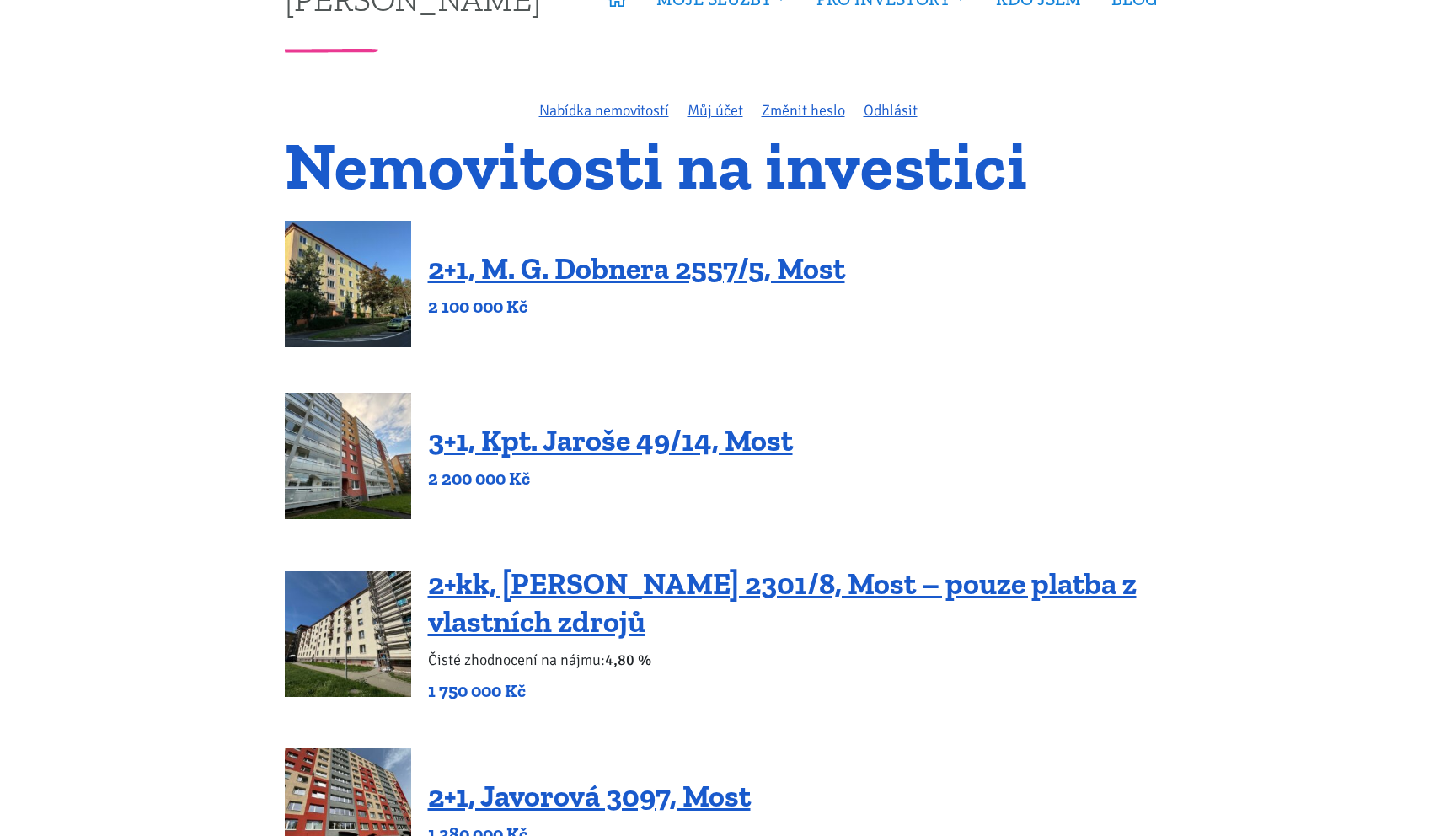
scroll to position [98, 0]
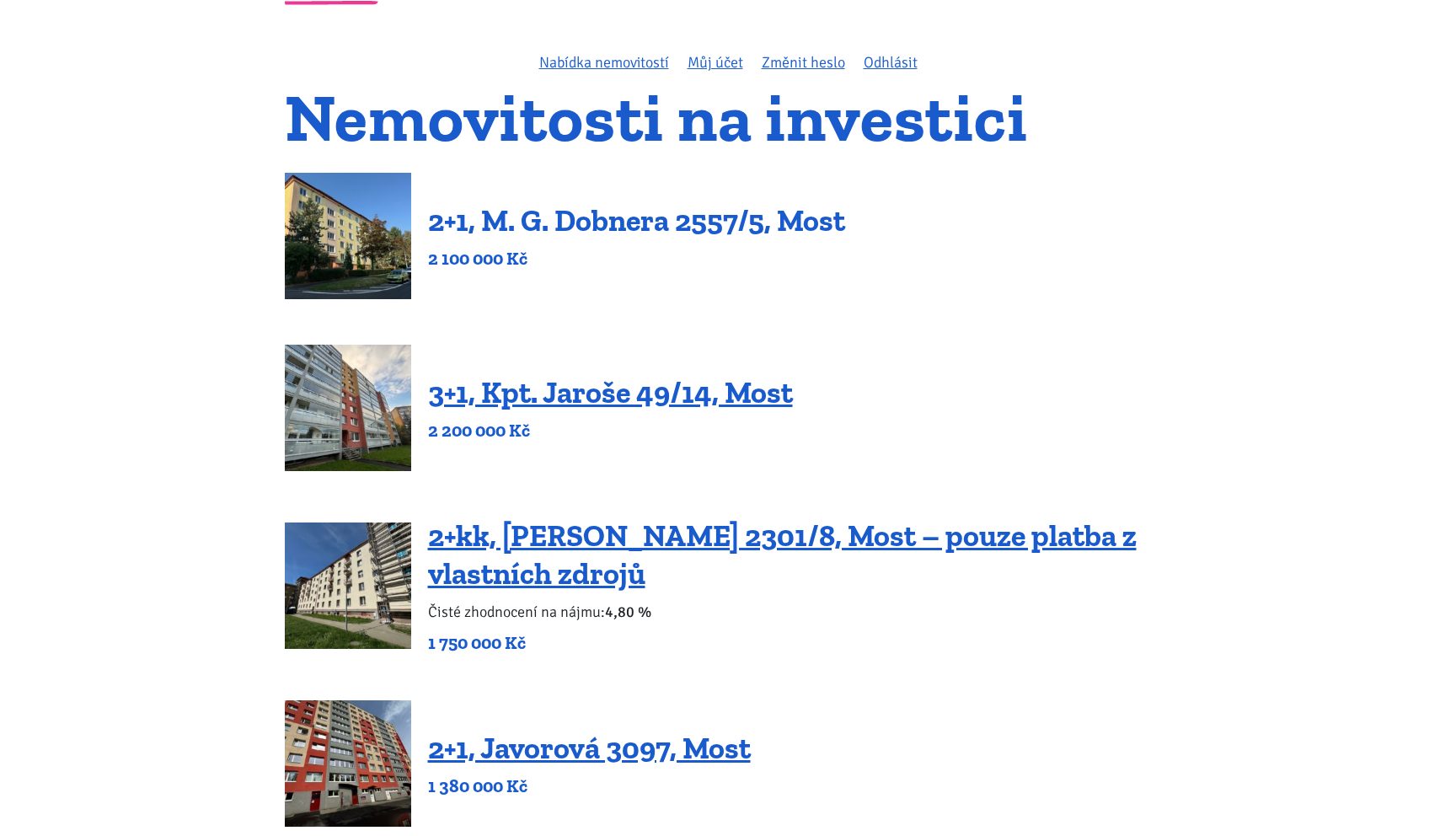
click at [669, 222] on link "2+1, M. G. Dobnera 2557/5, Most" at bounding box center [636, 220] width 417 height 36
click at [651, 382] on link "3+1, Kpt. Jaroše 49/14, Most" at bounding box center [610, 392] width 365 height 36
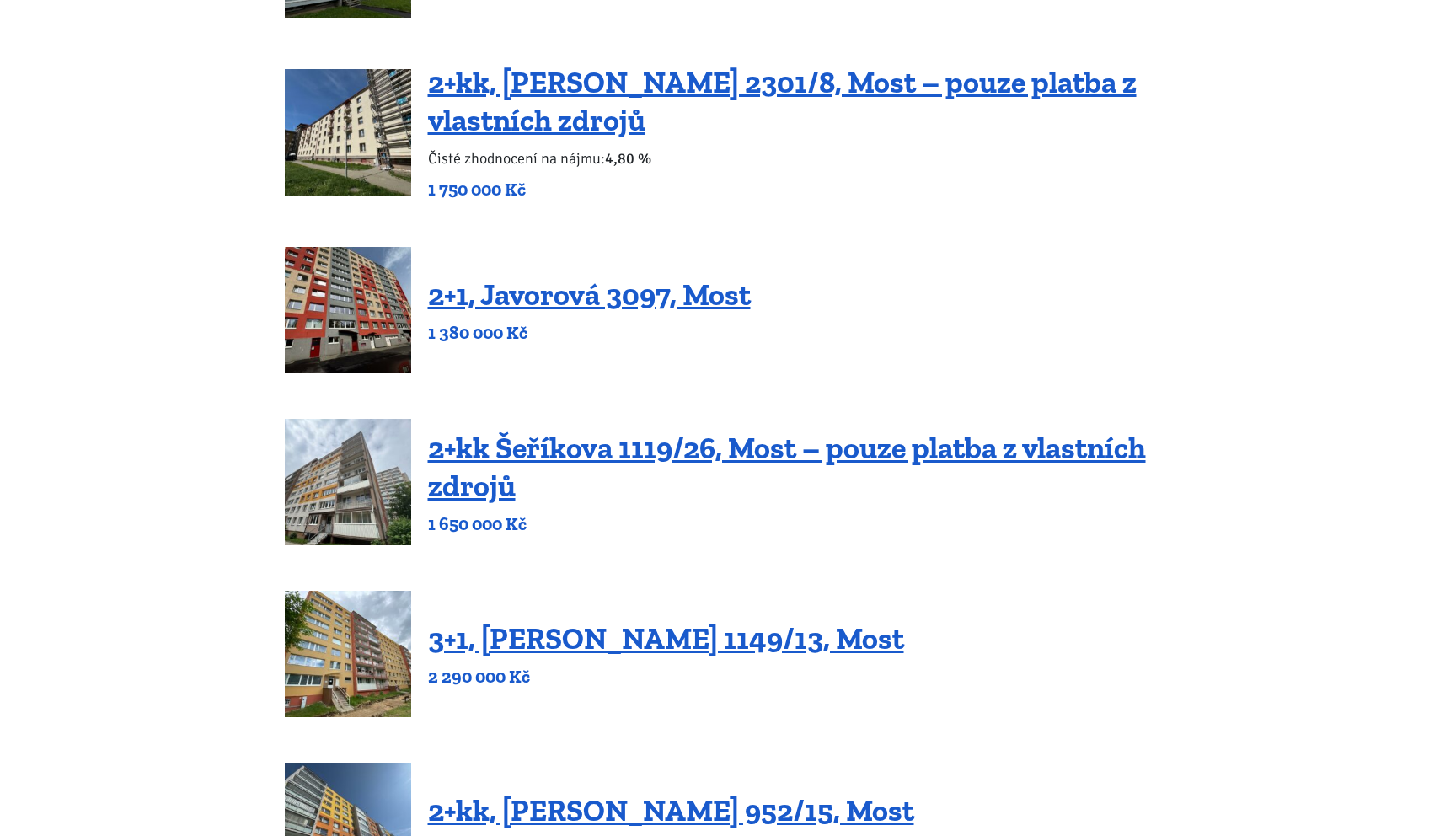
scroll to position [554, 0]
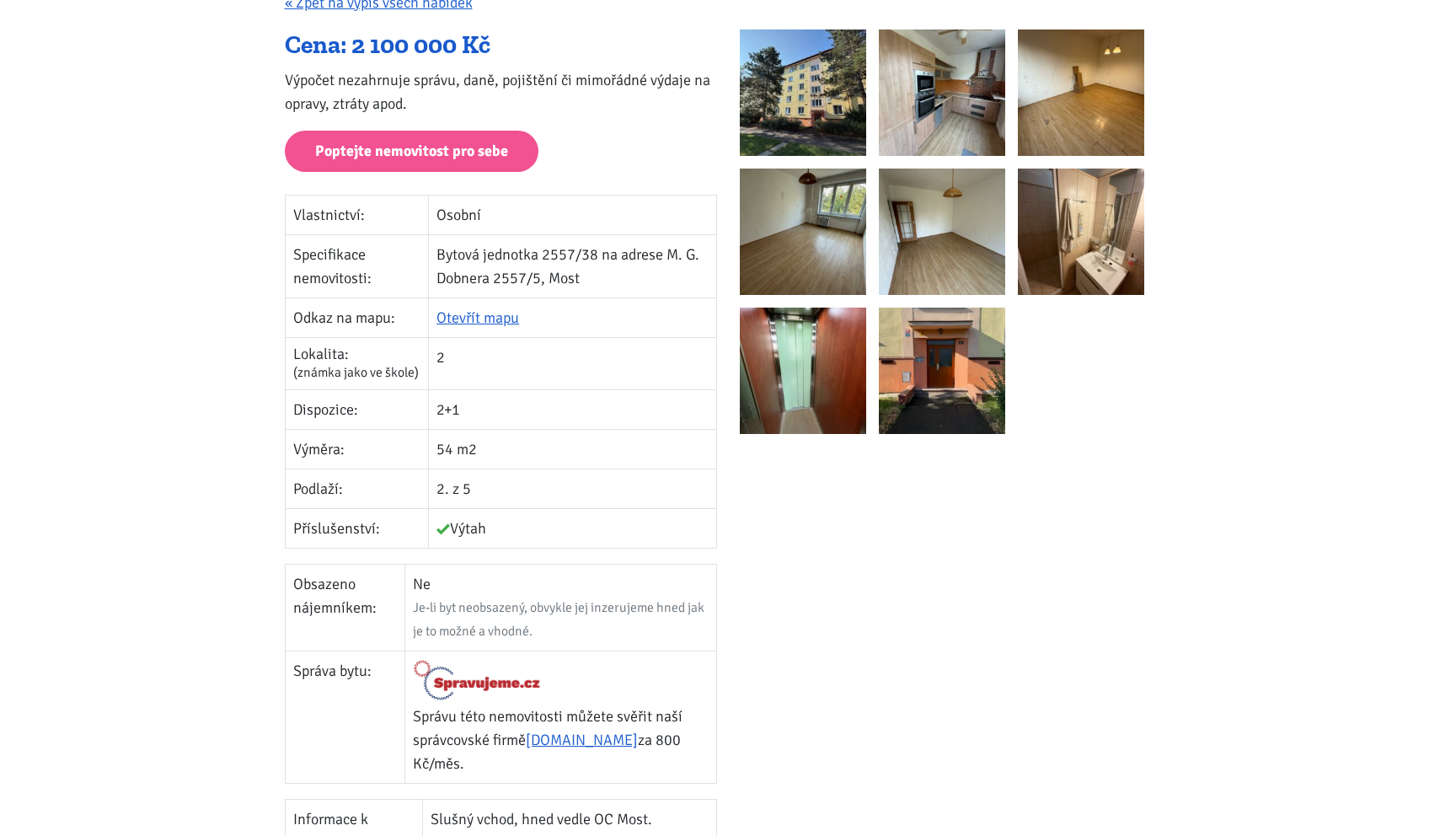
scroll to position [197, 0]
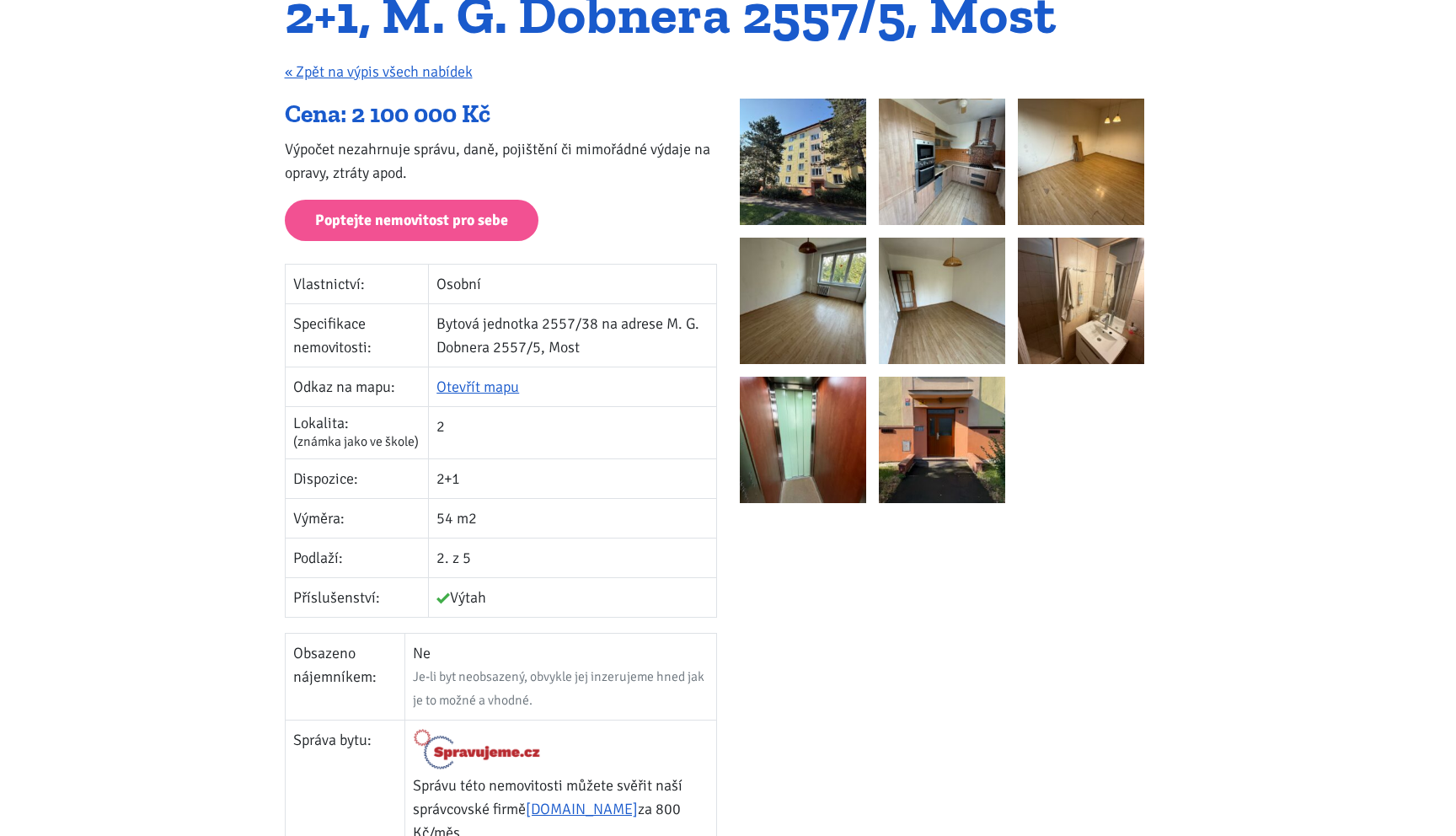
click at [1094, 281] on img at bounding box center [1081, 301] width 126 height 126
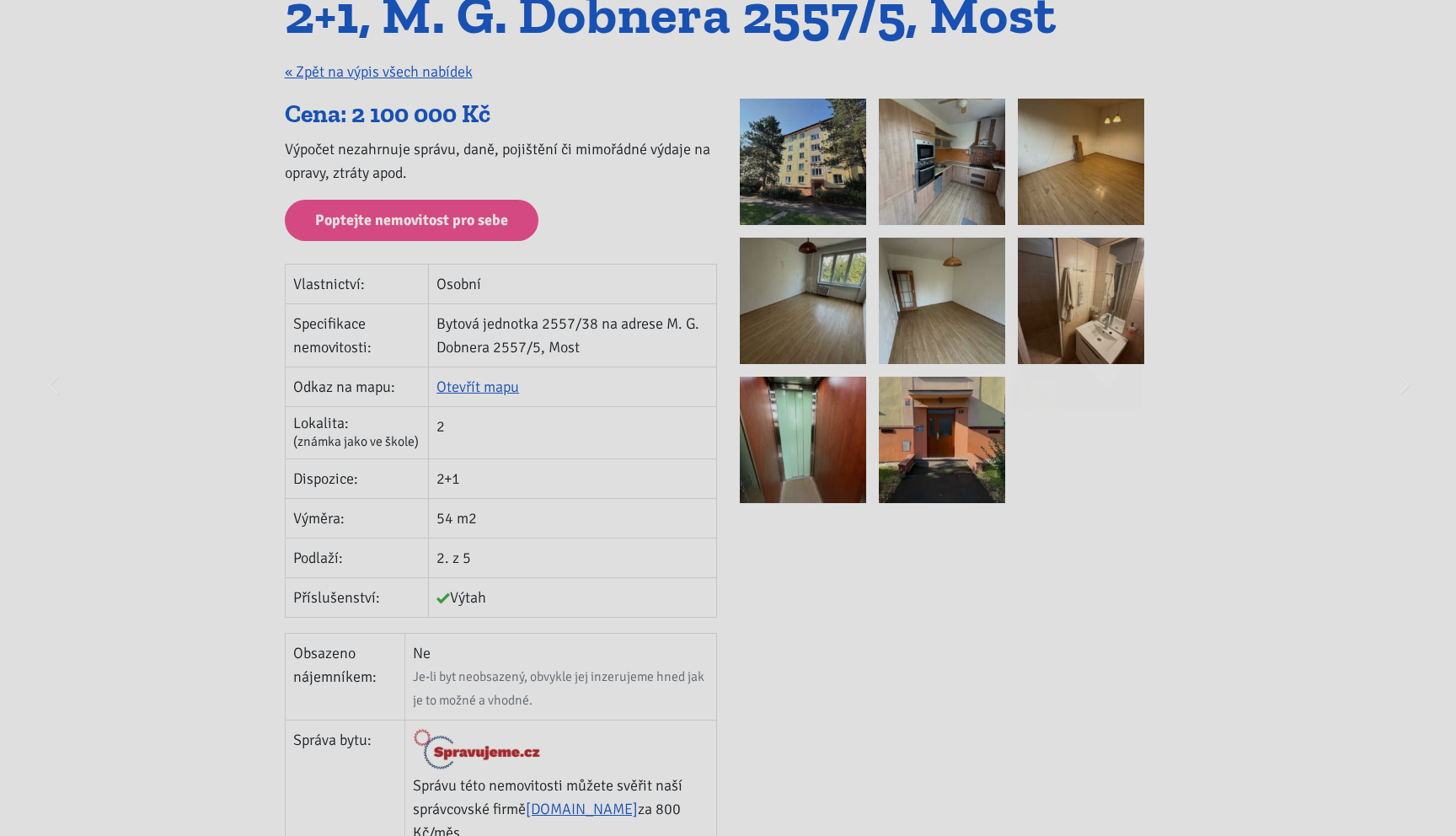
click at [949, 173] on div "You can close this modal content with the ESC key" at bounding box center [728, 385] width 495 height 661
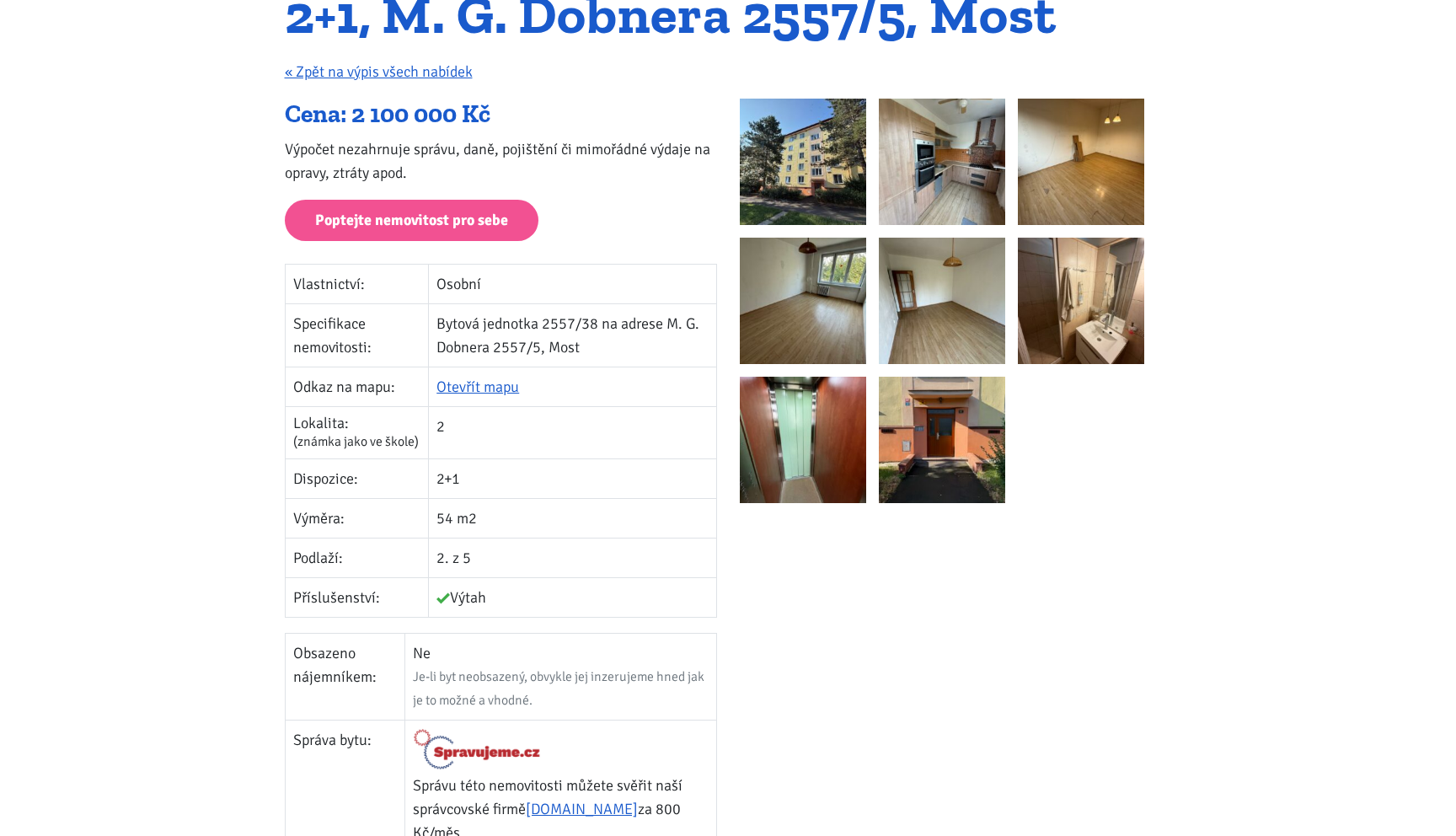
click at [949, 177] on img at bounding box center [942, 161] width 126 height 126
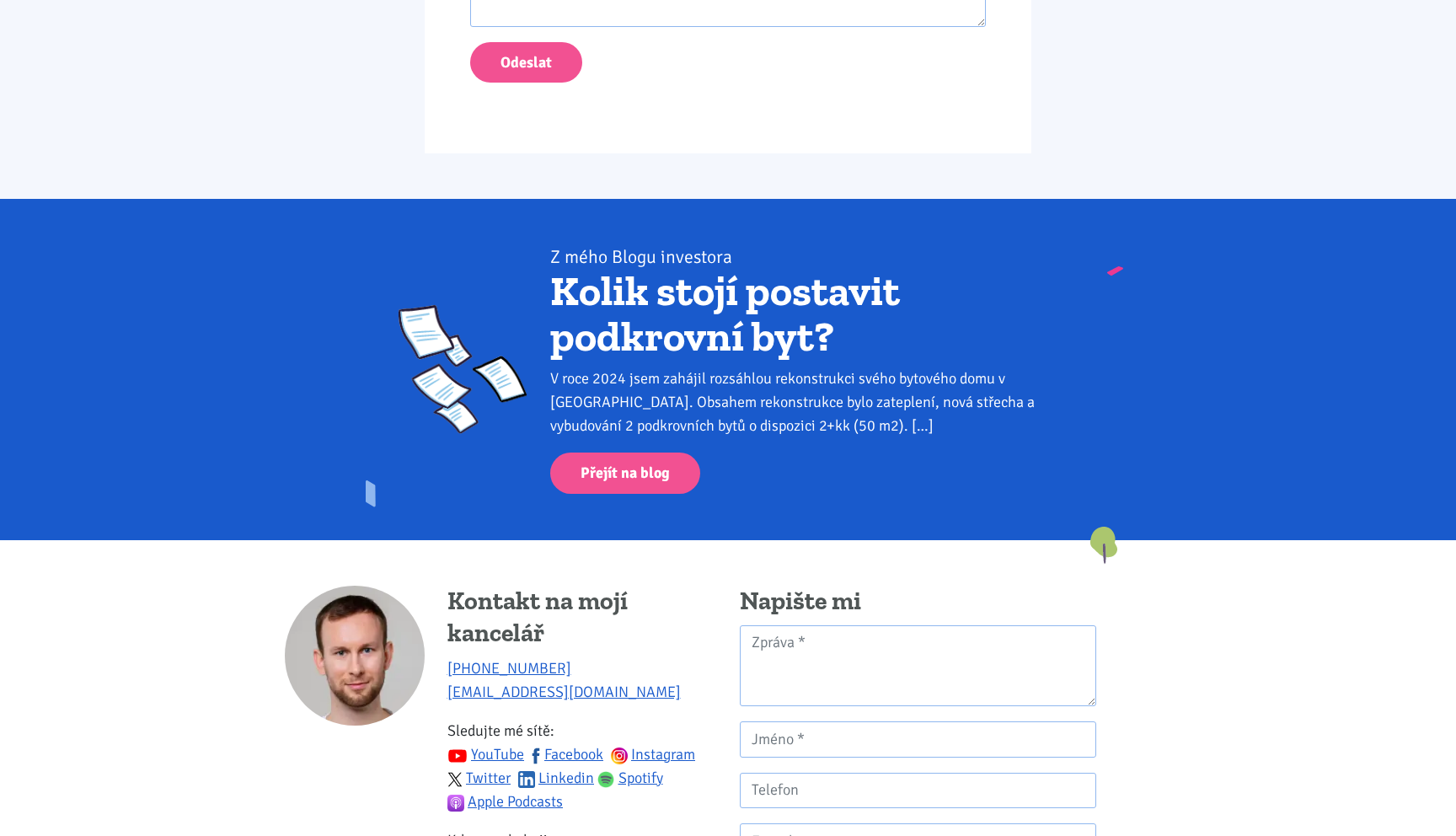
scroll to position [2076, 0]
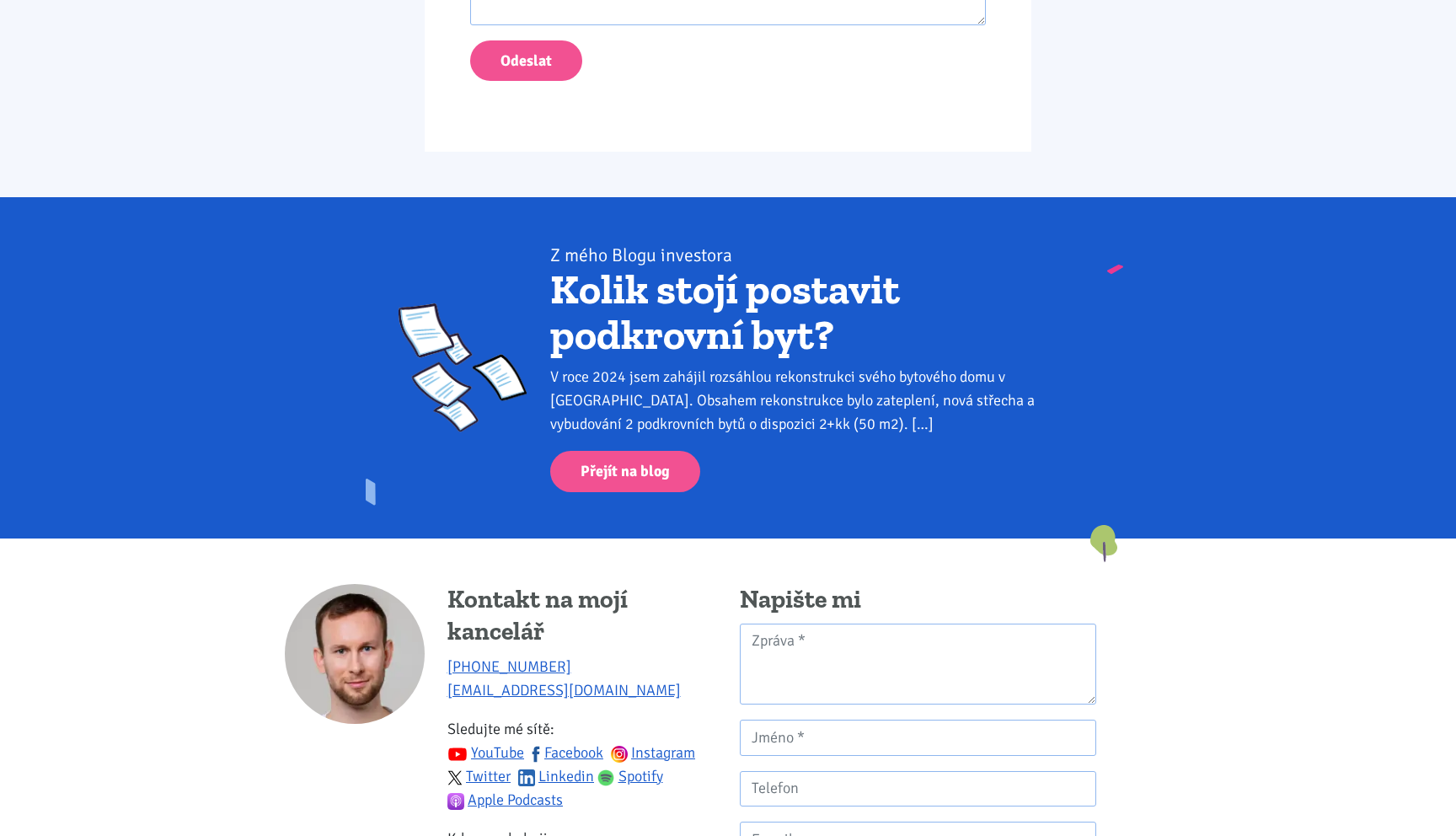
click at [767, 335] on link "Kolik stojí postavit podkrovní byt?" at bounding box center [725, 311] width 350 height 96
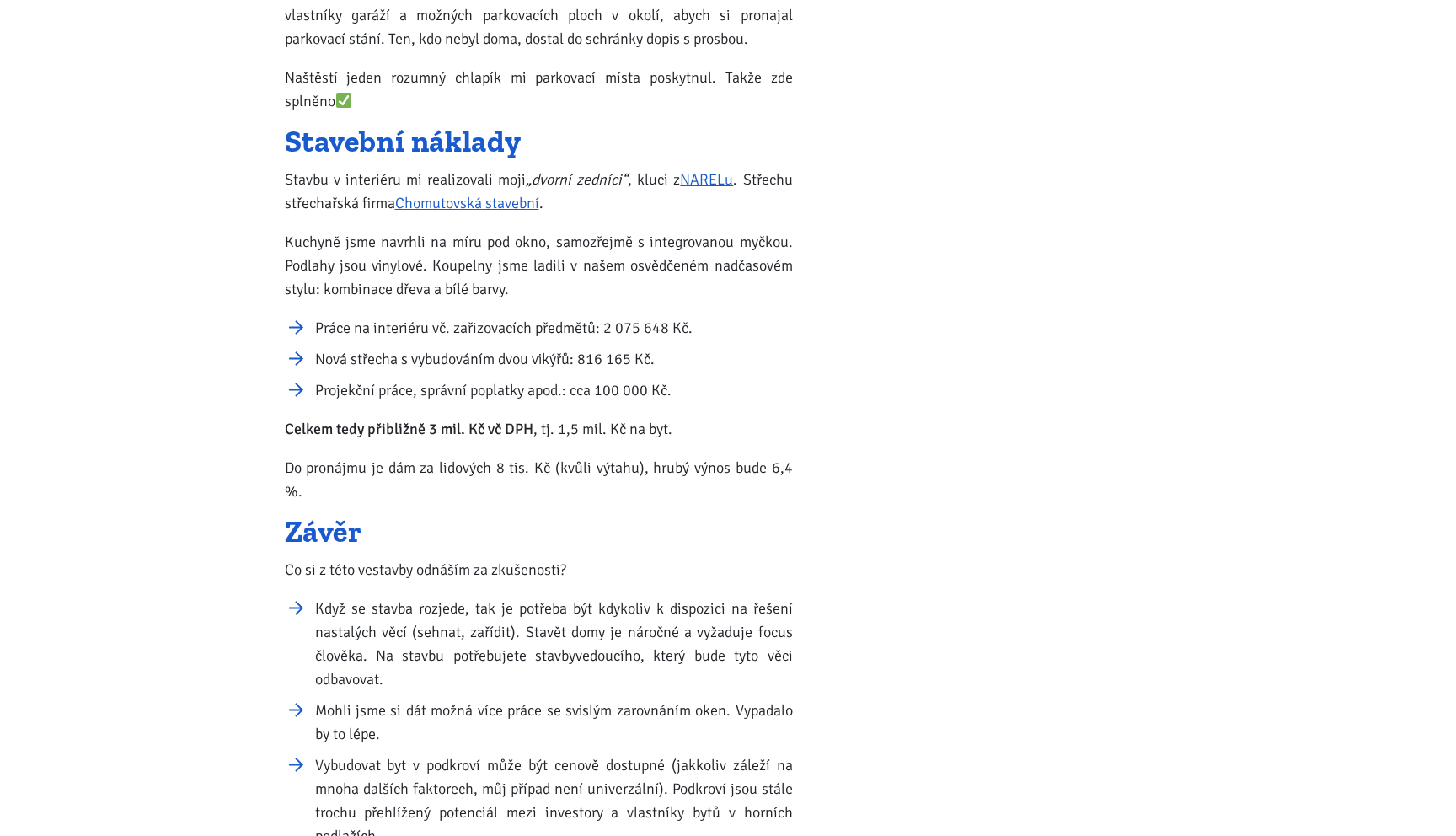
scroll to position [1828, 0]
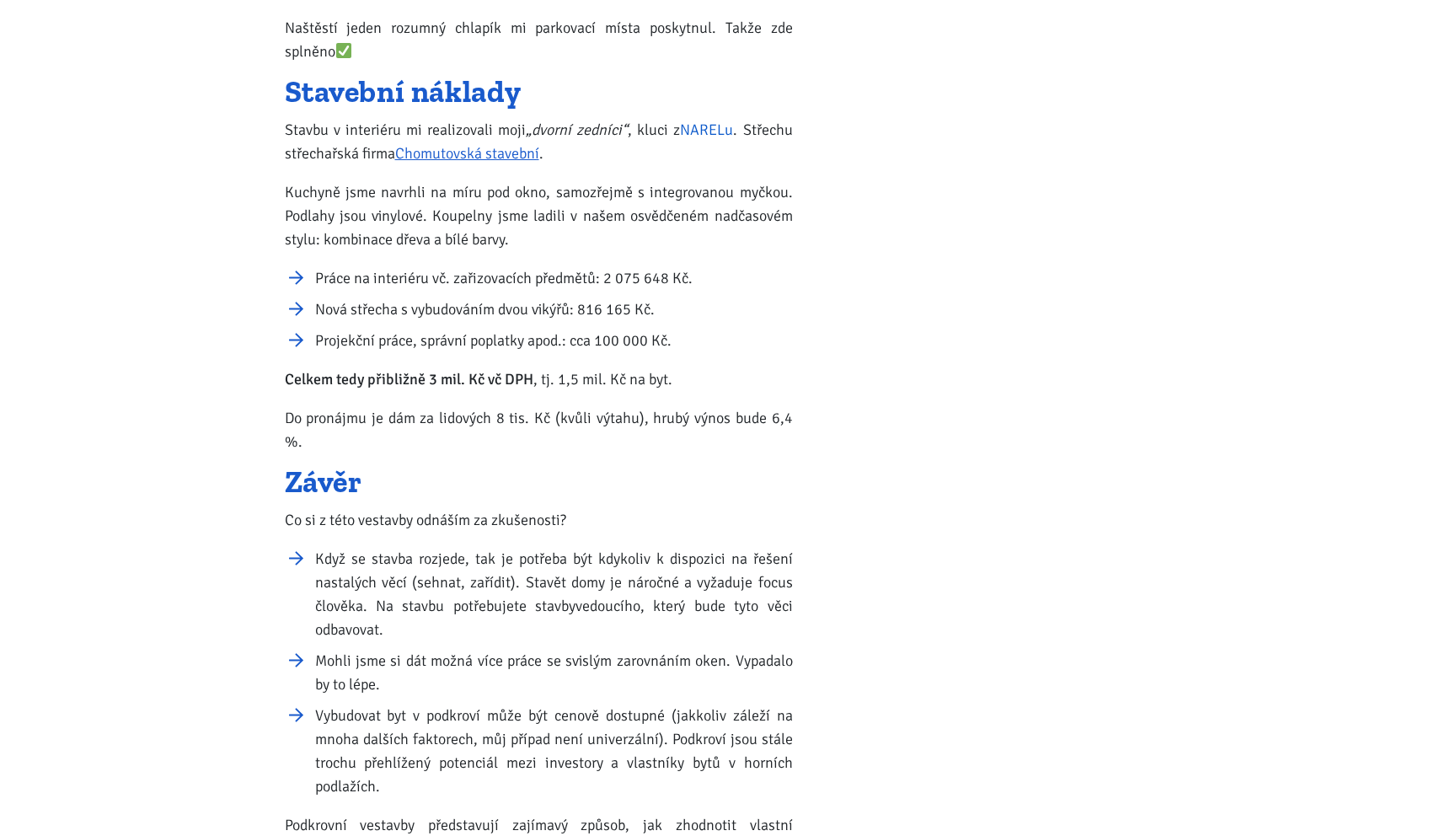
click at [722, 129] on link "NARELu" at bounding box center [706, 130] width 53 height 19
click at [699, 266] on li "Práce na interiéru vč. zařizovacích předmětů: 2 075 648 Kč." at bounding box center [554, 278] width 478 height 24
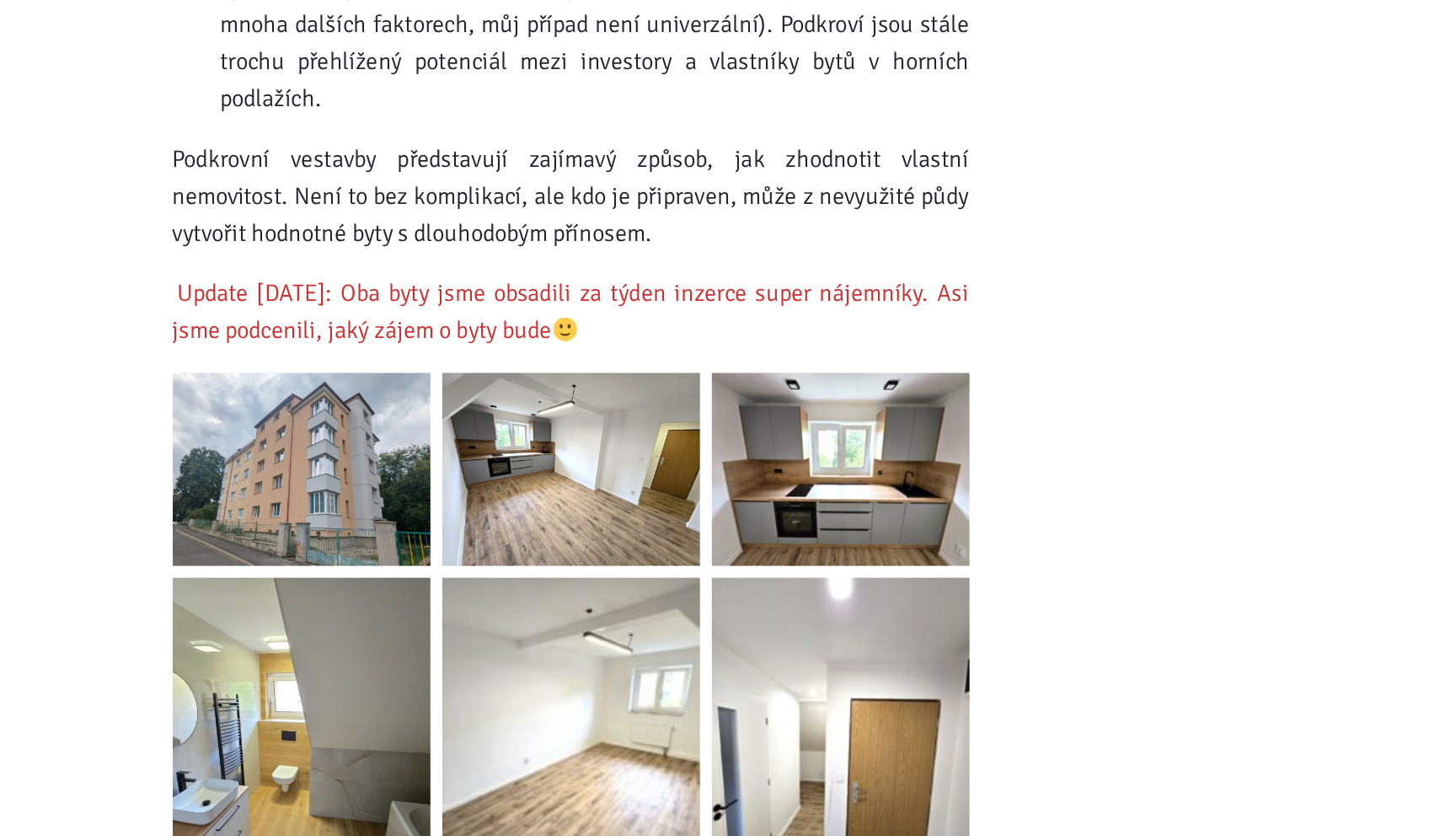
scroll to position [2271, 0]
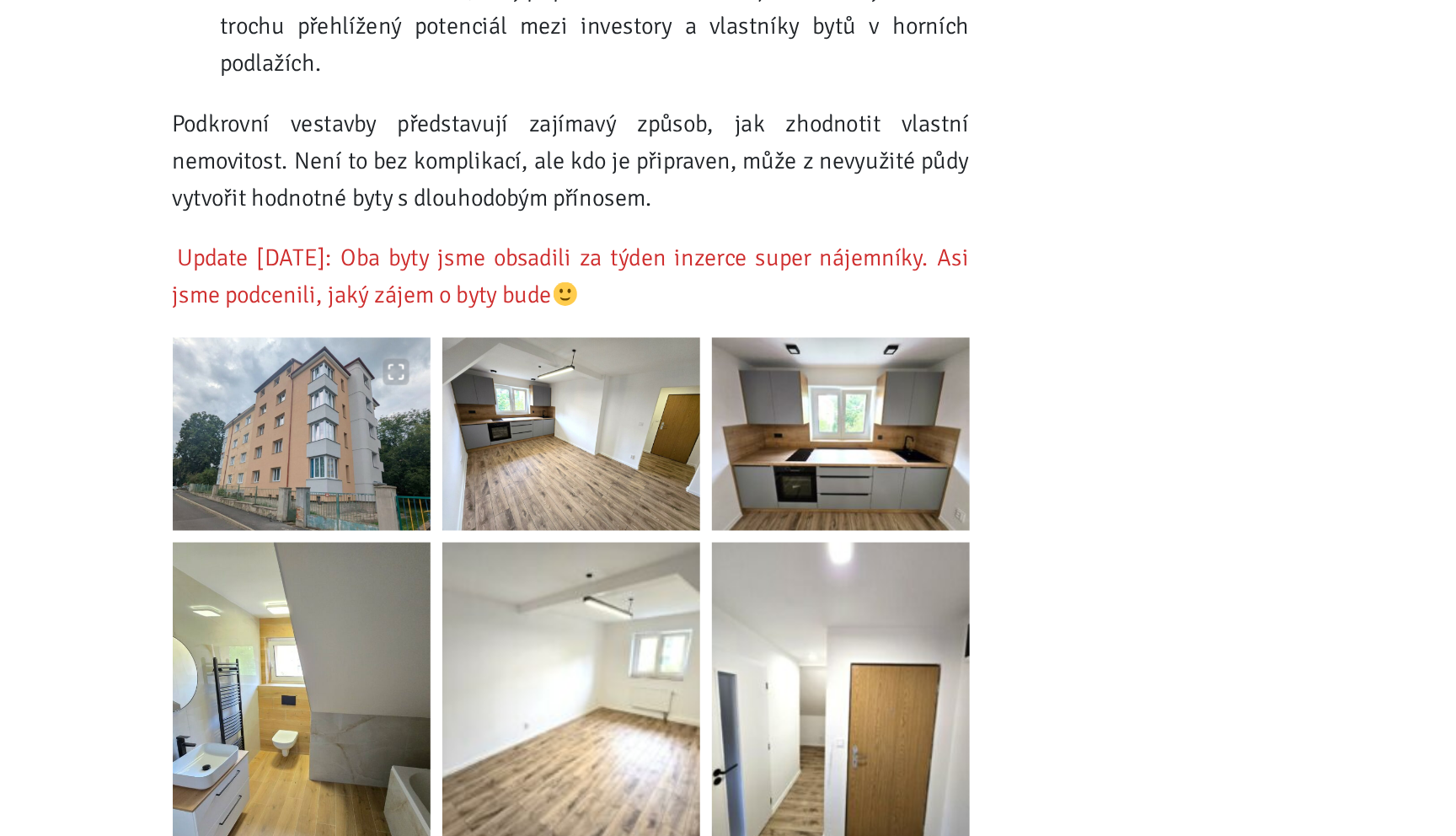
click at [430, 548] on img at bounding box center [367, 579] width 164 height 123
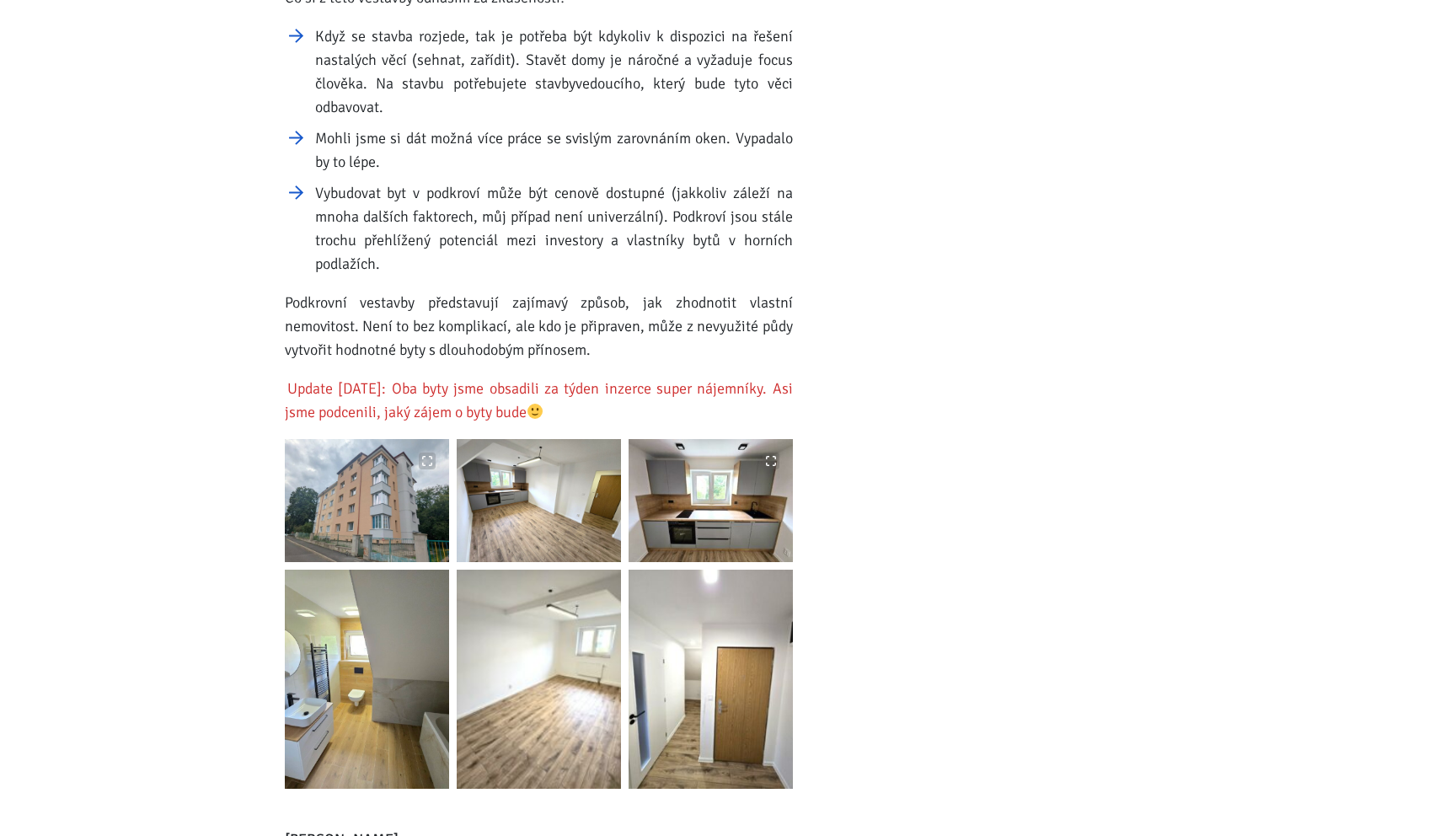
scroll to position [2373, 0]
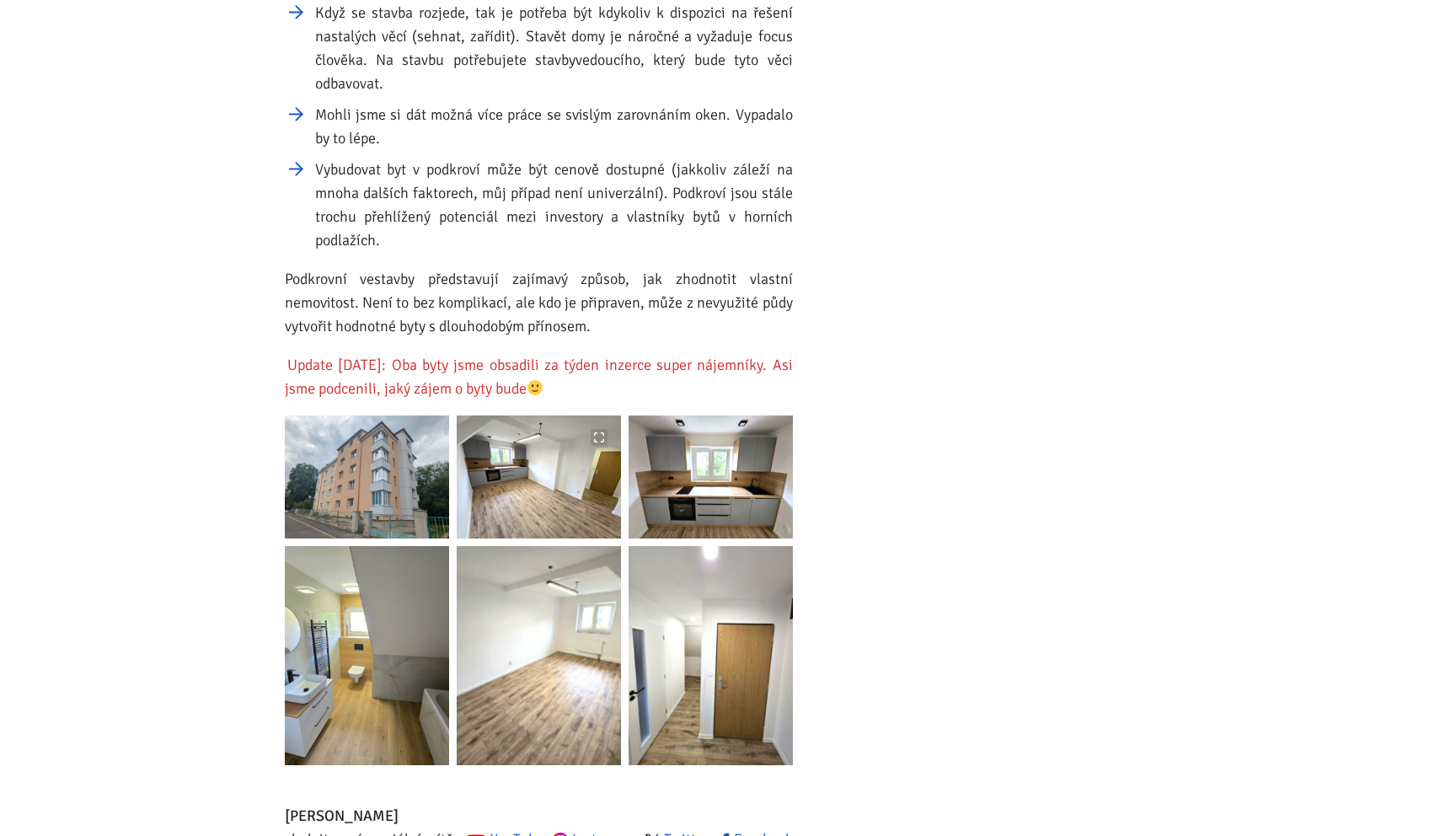
click at [600, 473] on img at bounding box center [539, 476] width 164 height 123
click at [760, 491] on img at bounding box center [711, 476] width 164 height 123
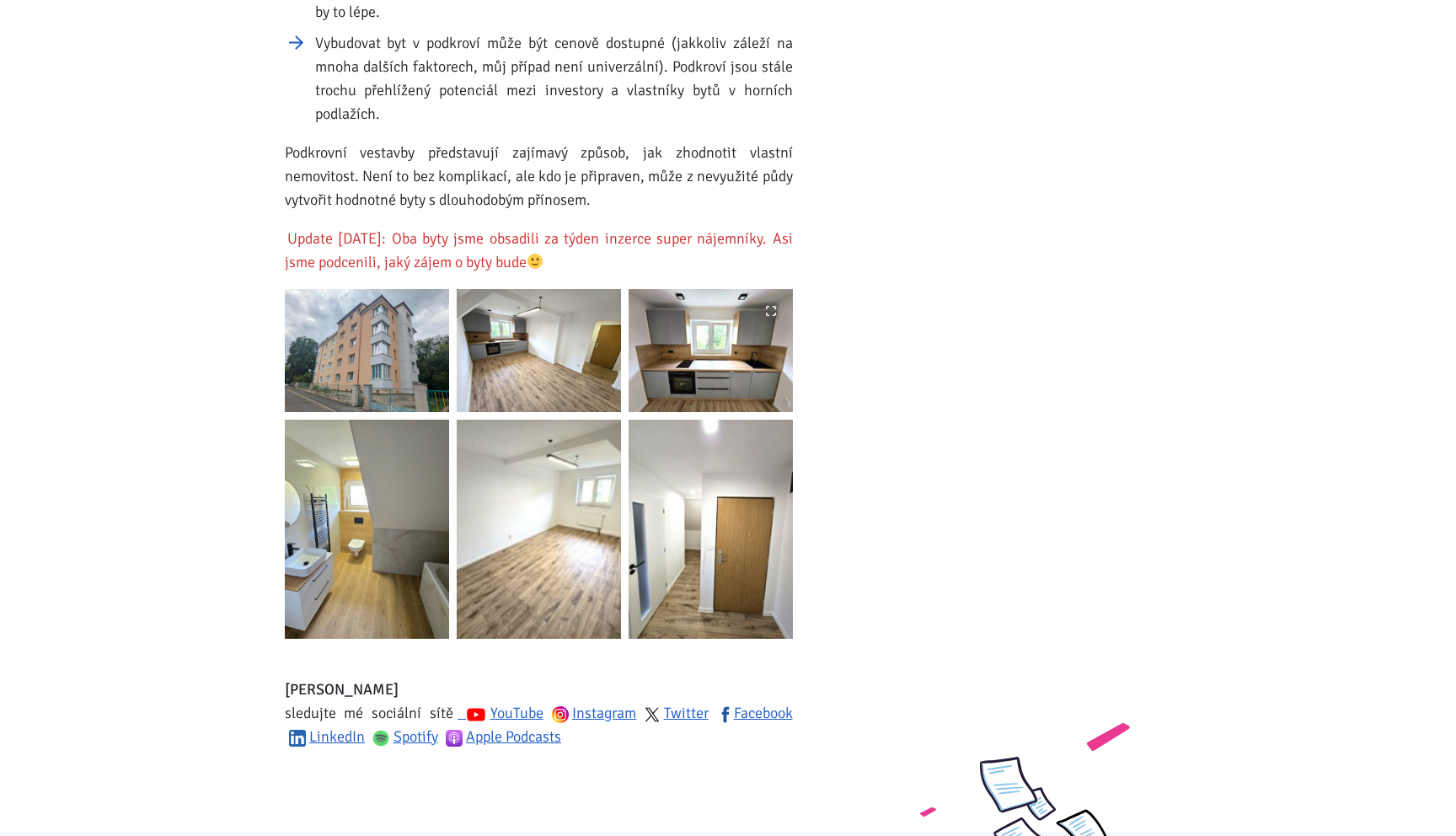
scroll to position [2619, 0]
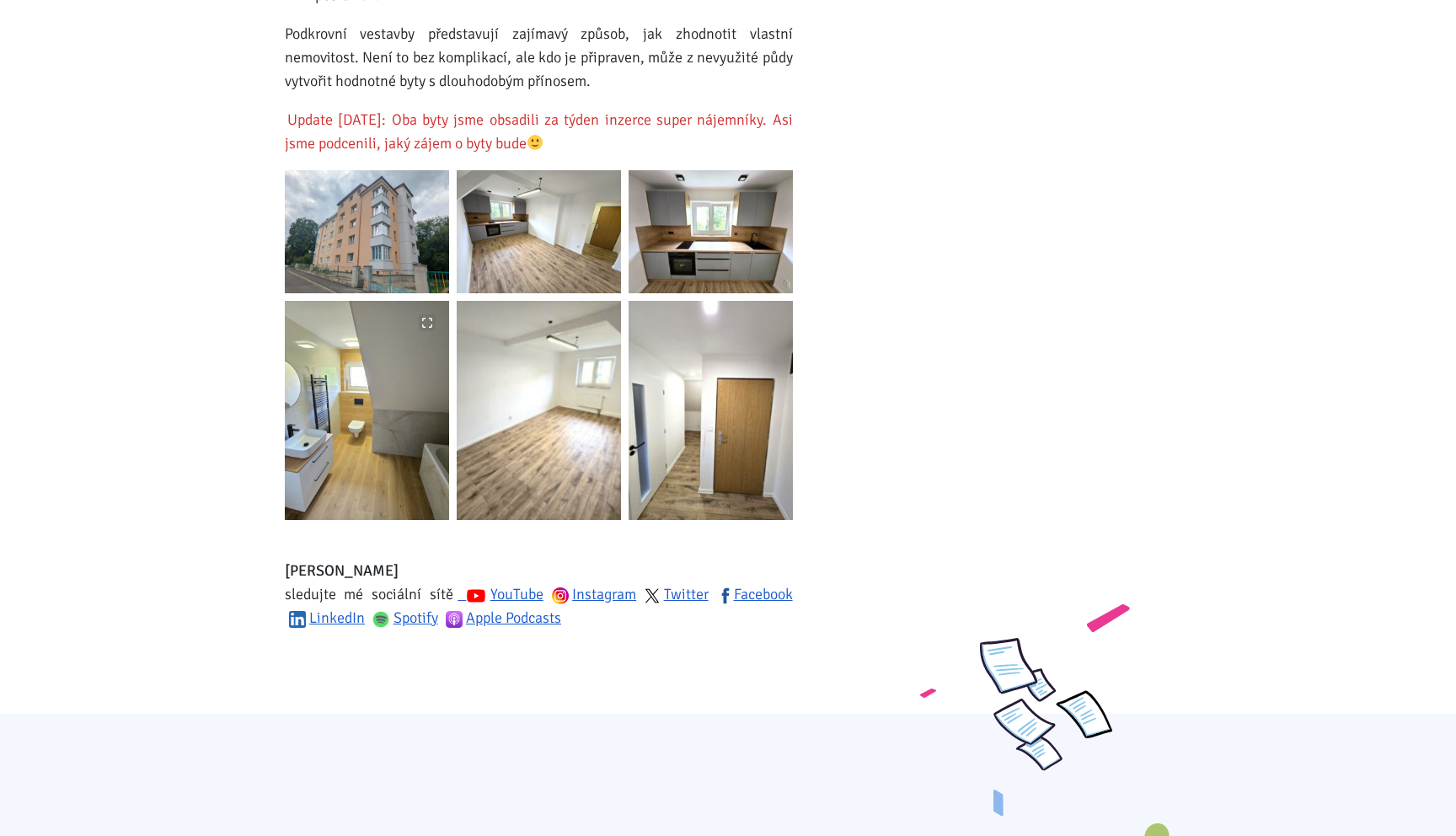
click at [421, 418] on img at bounding box center [367, 410] width 164 height 219
click at [560, 441] on img at bounding box center [539, 410] width 164 height 219
click at [696, 436] on img at bounding box center [711, 410] width 164 height 219
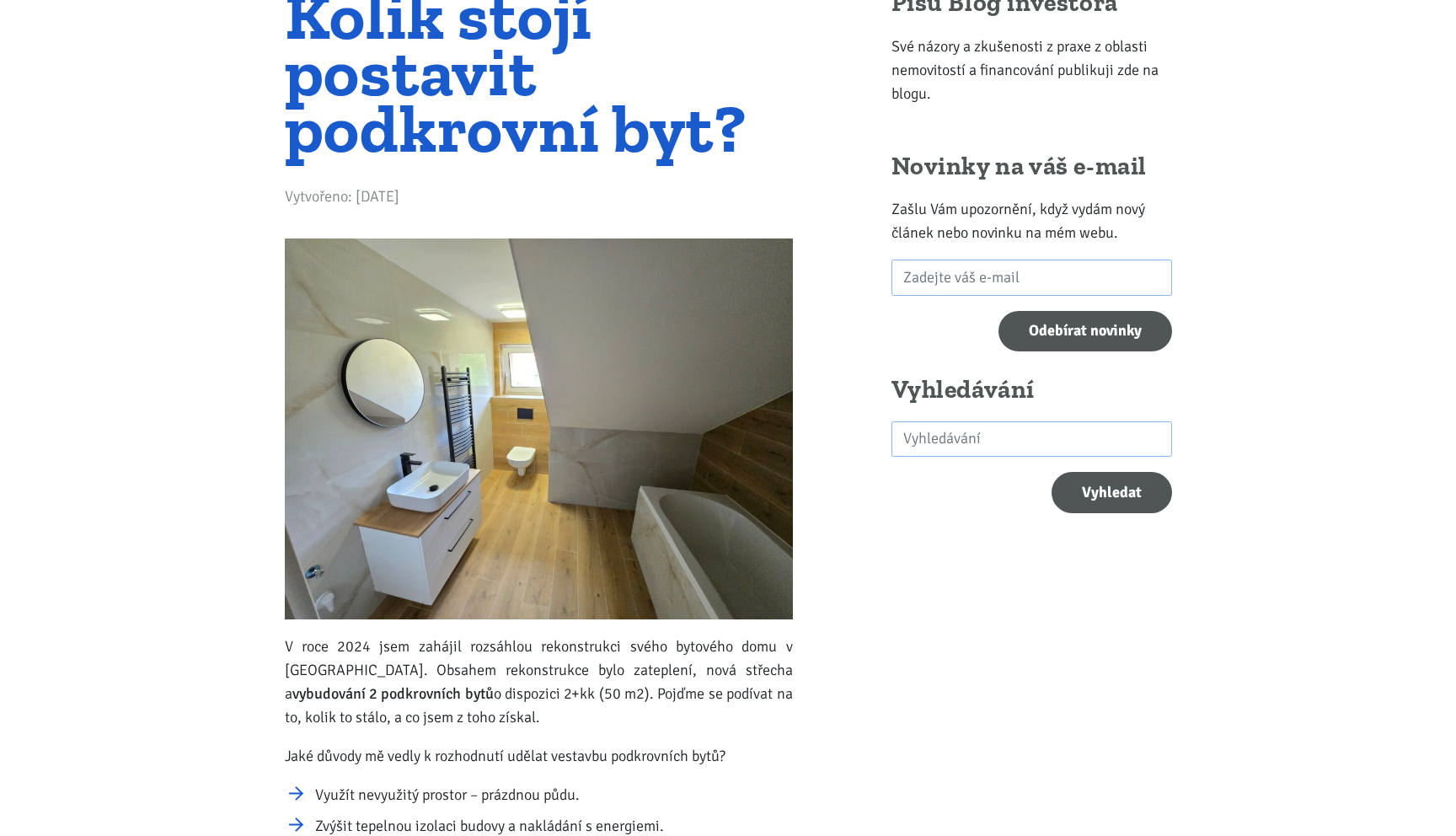
scroll to position [0, 0]
